Goal: Task Accomplishment & Management: Manage account settings

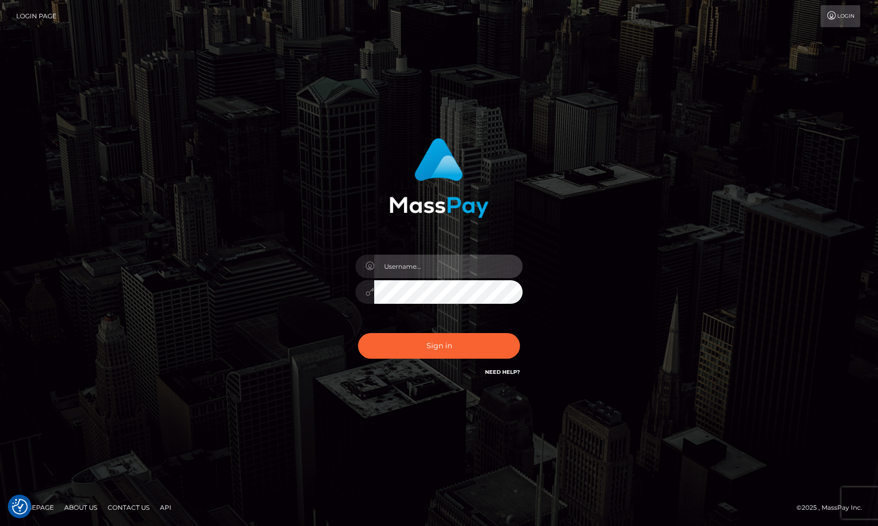
type input "hello.feetfinder"
click at [450, 261] on input "hello.feetfinder" at bounding box center [448, 267] width 148 height 24
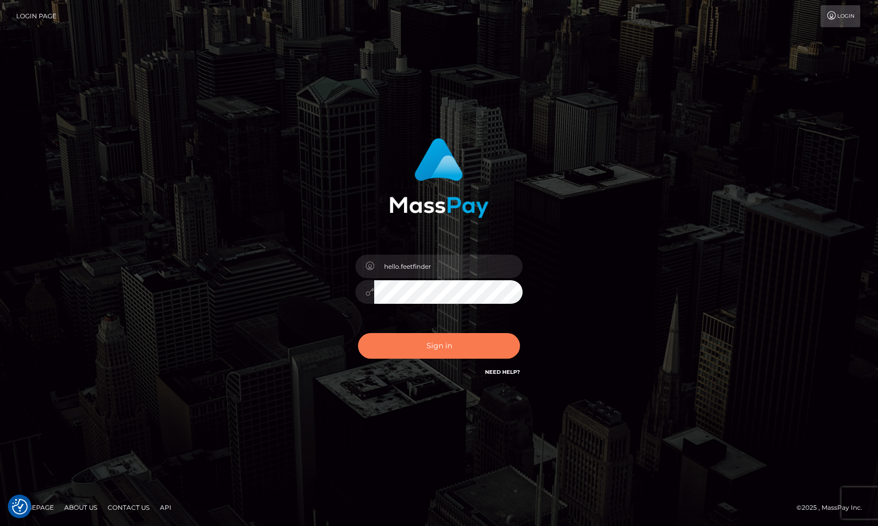
click at [444, 348] on button "Sign in" at bounding box center [439, 346] width 162 height 26
type input "hello.feetfinder"
click at [464, 351] on button "Sign in" at bounding box center [439, 346] width 162 height 26
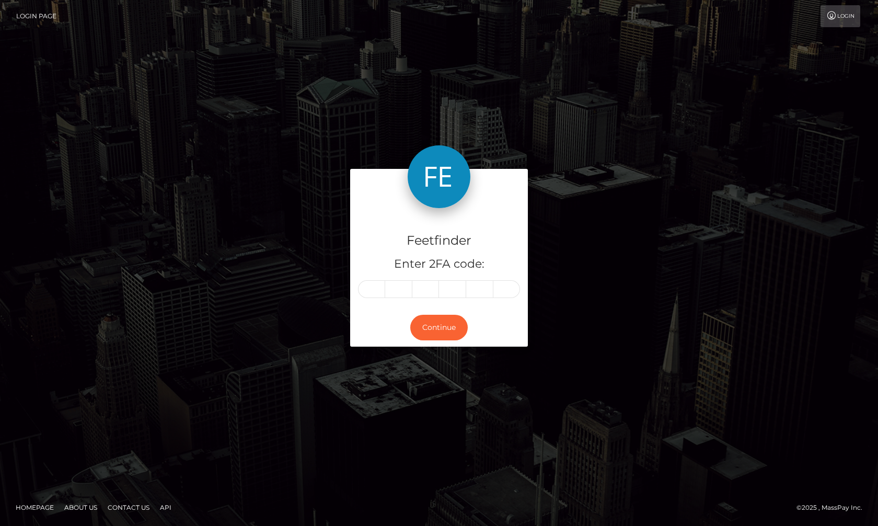
click at [370, 291] on input "text" at bounding box center [371, 289] width 27 height 18
type input "1"
type input "3"
type input "1"
type input "2"
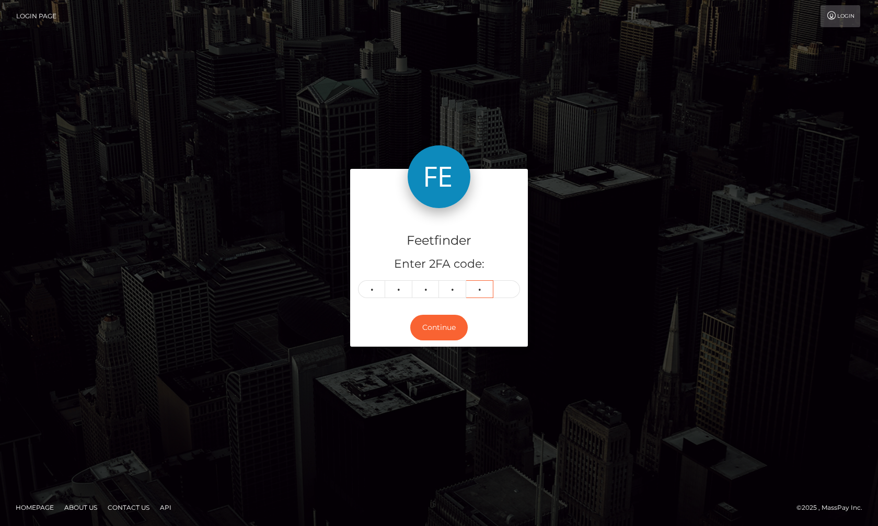
type input "3"
type input "9"
click at [446, 328] on button "Continue" at bounding box center [438, 328] width 57 height 26
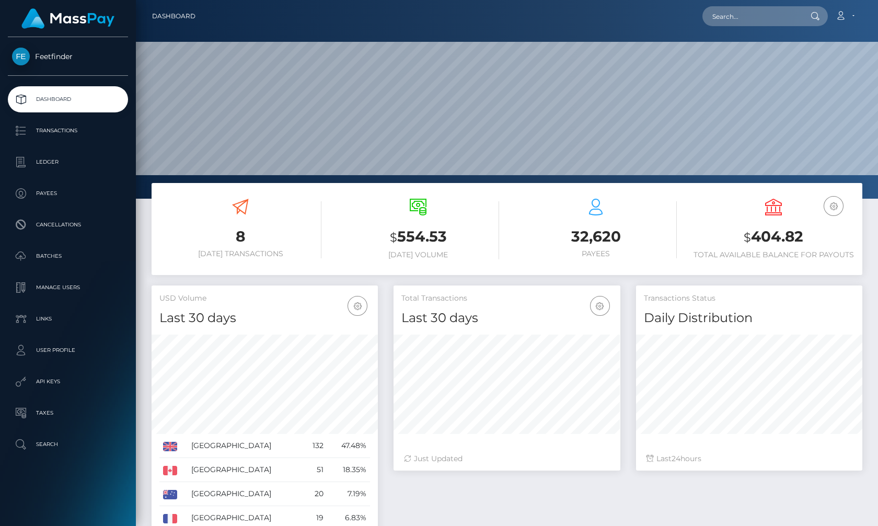
scroll to position [186, 226]
drag, startPoint x: 45, startPoint y: 191, endPoint x: 59, endPoint y: 190, distance: 13.1
click at [45, 190] on p "Payees" at bounding box center [68, 194] width 112 height 16
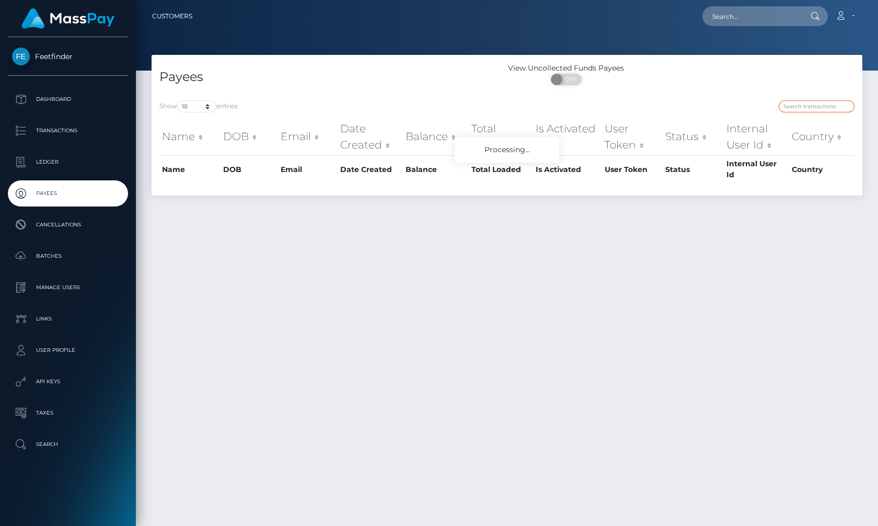
click at [811, 108] on input "search" at bounding box center [817, 106] width 76 height 12
click at [812, 108] on input "search" at bounding box center [817, 106] width 76 height 12
paste input "29b6bd4d-978d-11f0-bd85-0694aced620b"
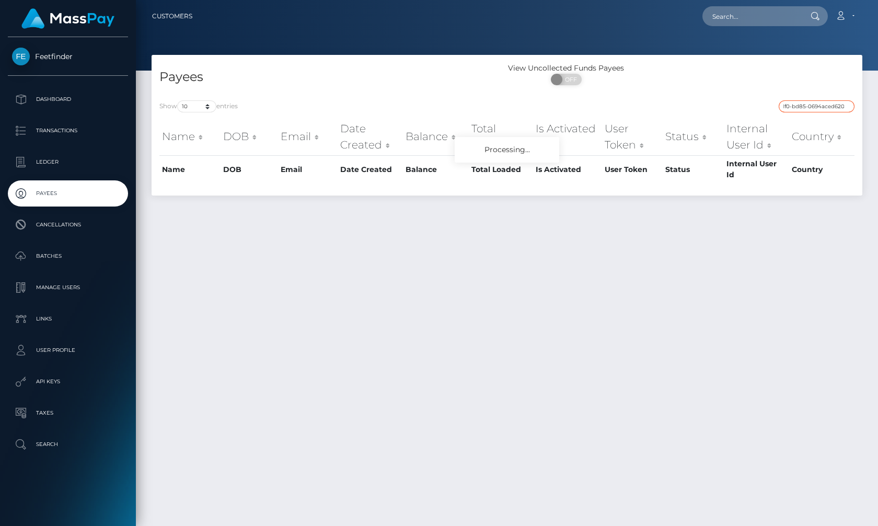
type input "29b6bd4d-978d-11f0-bd85-0694aced620b"
